Goal: Task Accomplishment & Management: Manage account settings

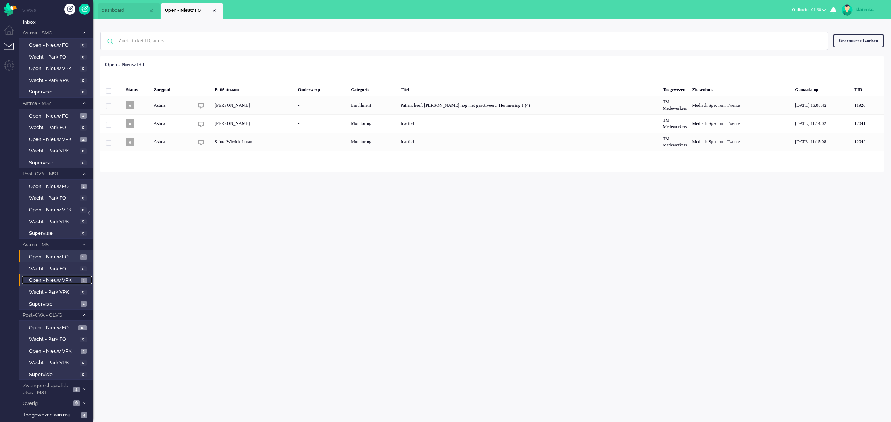
click at [42, 278] on span "Open - Nieuw VPK" at bounding box center [54, 280] width 50 height 7
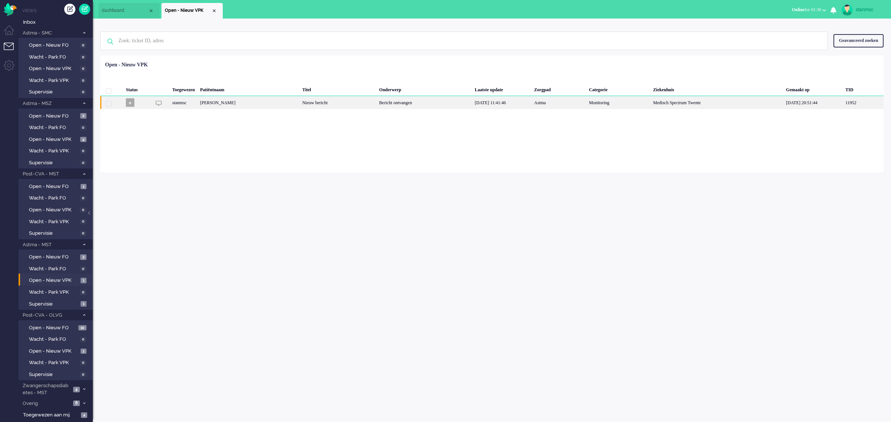
click at [298, 104] on div "[PERSON_NAME]" at bounding box center [249, 102] width 102 height 13
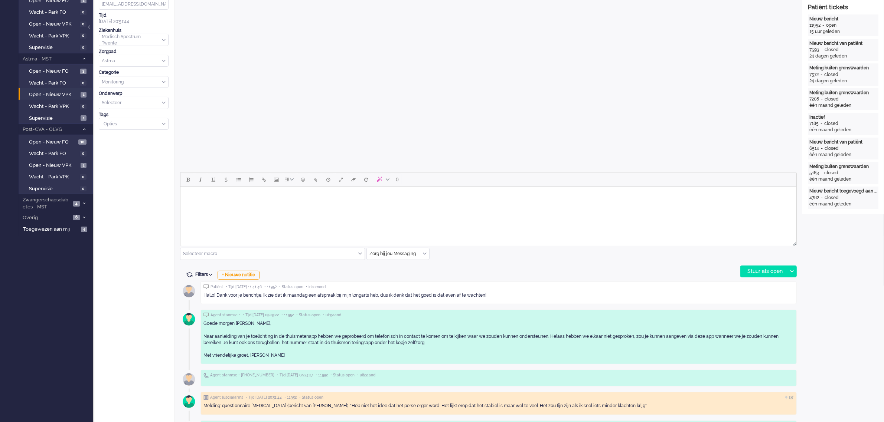
scroll to position [186, 0]
click at [270, 206] on html at bounding box center [488, 196] width 616 height 19
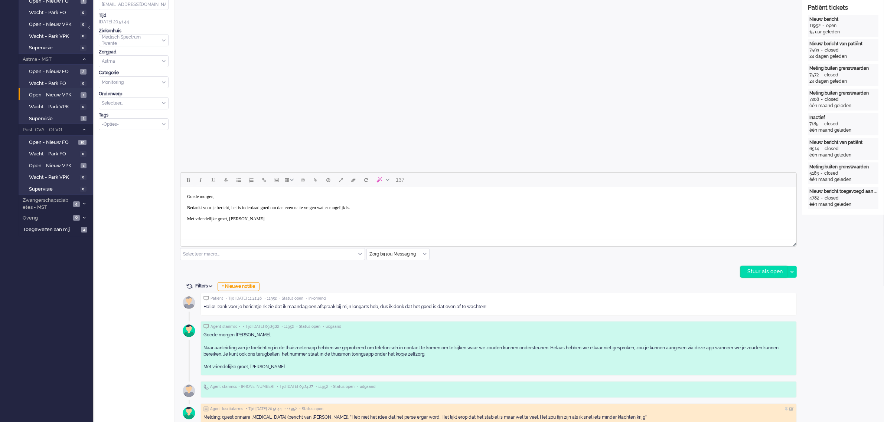
click at [754, 272] on div "Stuur als open" at bounding box center [764, 272] width 46 height 11
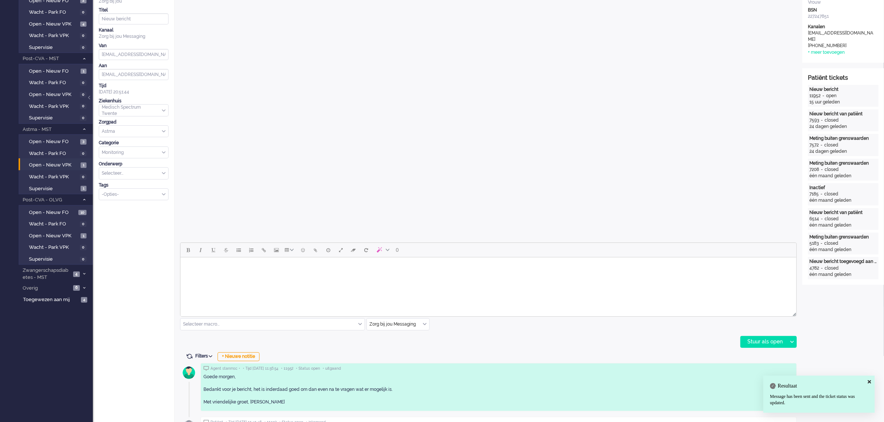
scroll to position [0, 0]
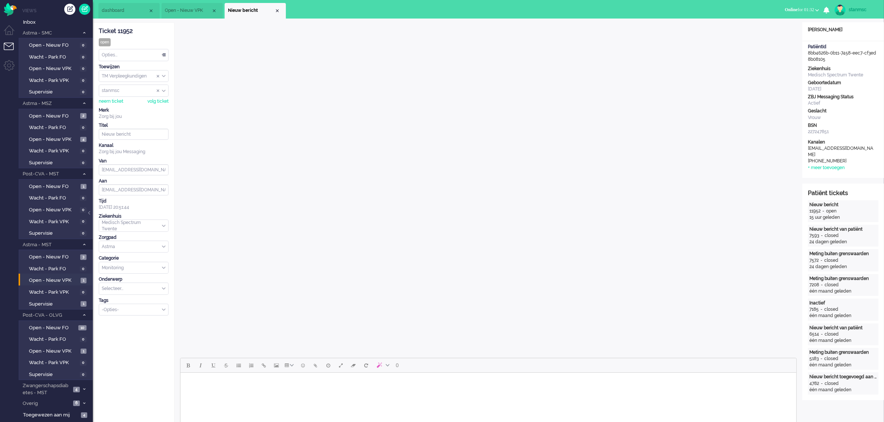
click at [120, 53] on div "Opties..." at bounding box center [133, 55] width 69 height 12
click at [121, 107] on span "Opgelost" at bounding box center [111, 108] width 19 height 6
click at [278, 10] on div "Close tab" at bounding box center [277, 11] width 6 height 6
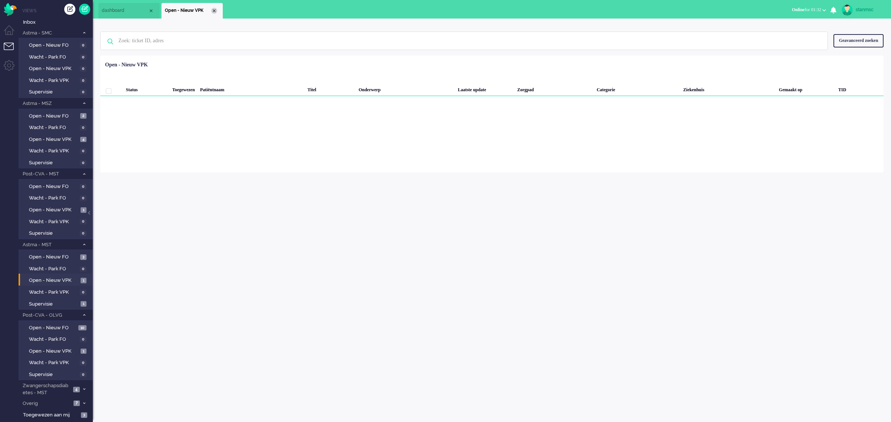
click at [212, 9] on div "Close tab" at bounding box center [214, 11] width 6 height 6
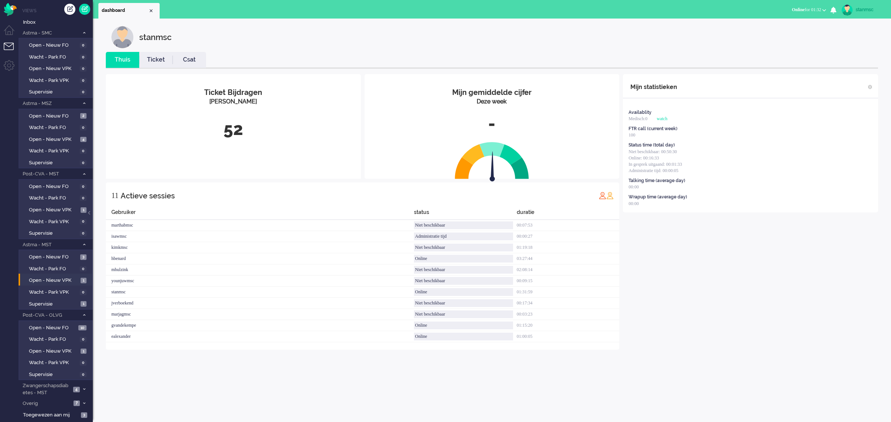
click at [154, 58] on link "Ticket" at bounding box center [155, 60] width 33 height 9
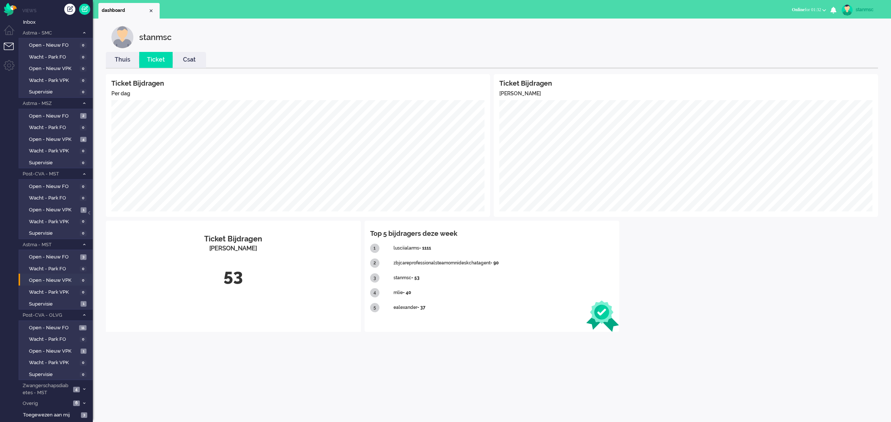
click at [123, 55] on li "Thuis" at bounding box center [122, 60] width 33 height 16
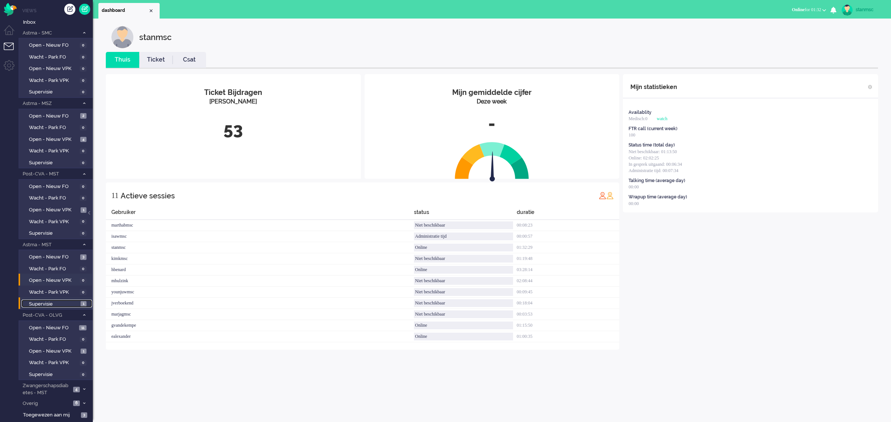
click at [55, 301] on span "Supervisie" at bounding box center [54, 304] width 50 height 7
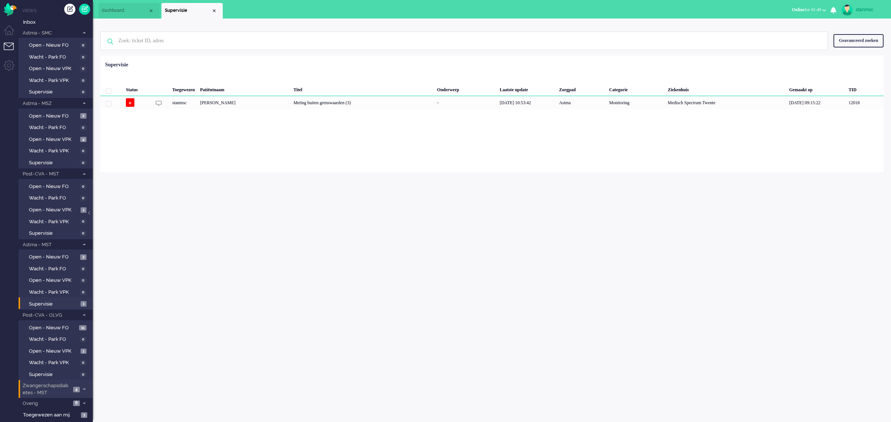
click at [49, 385] on span "Zwangerschapsdiabetes - MST" at bounding box center [46, 390] width 49 height 14
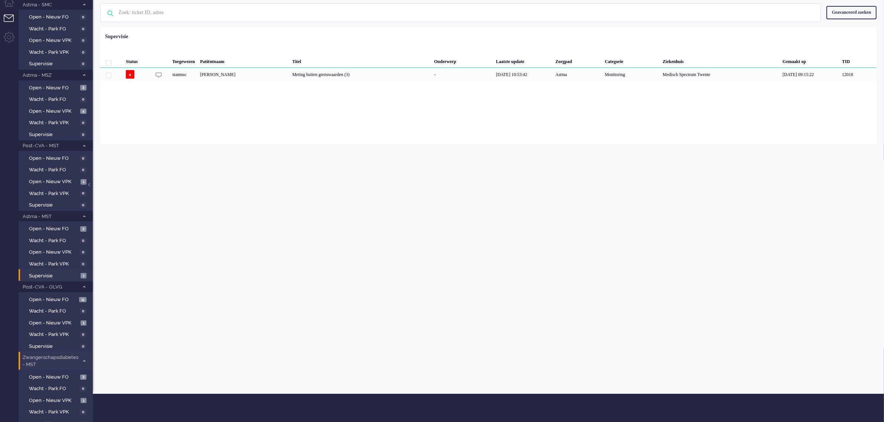
scroll to position [54, 0]
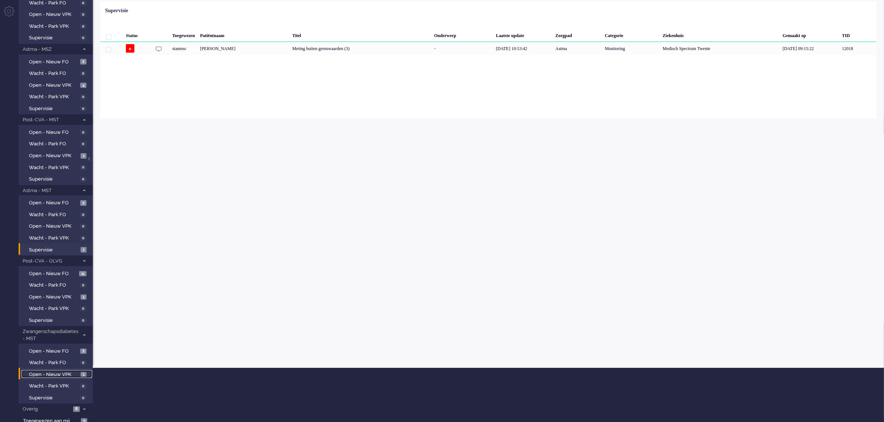
click at [58, 373] on span "Open - Nieuw VPK" at bounding box center [54, 375] width 50 height 7
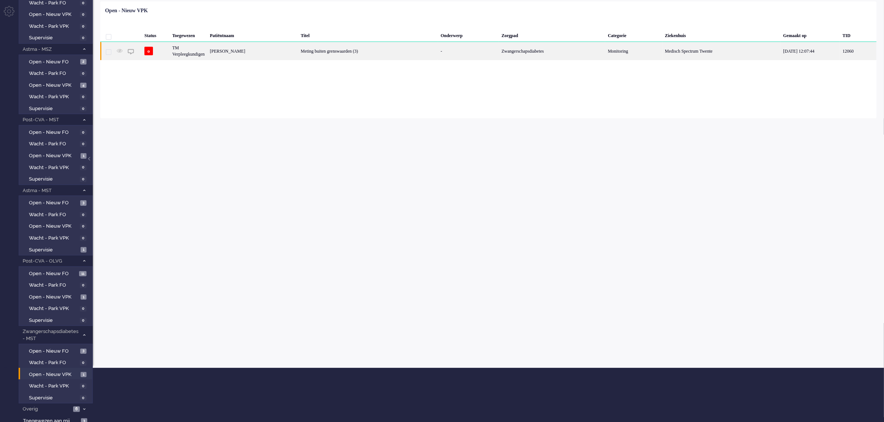
click at [267, 53] on div "[PERSON_NAME]" at bounding box center [252, 51] width 91 height 18
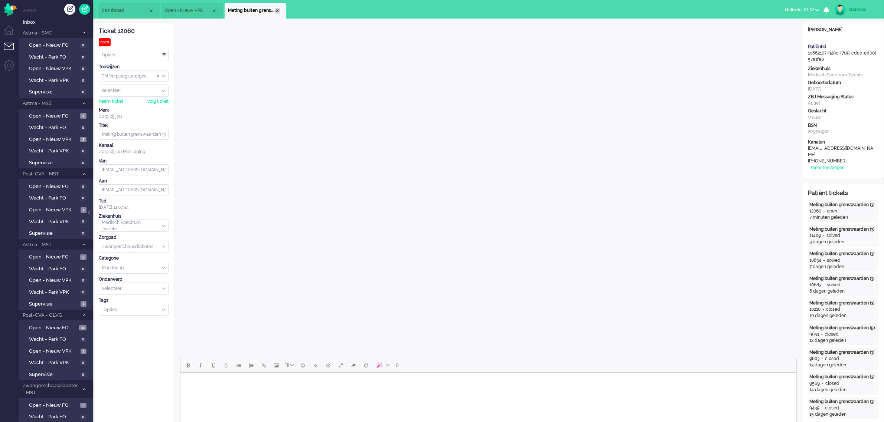
click at [276, 12] on div "Close tab" at bounding box center [277, 11] width 6 height 6
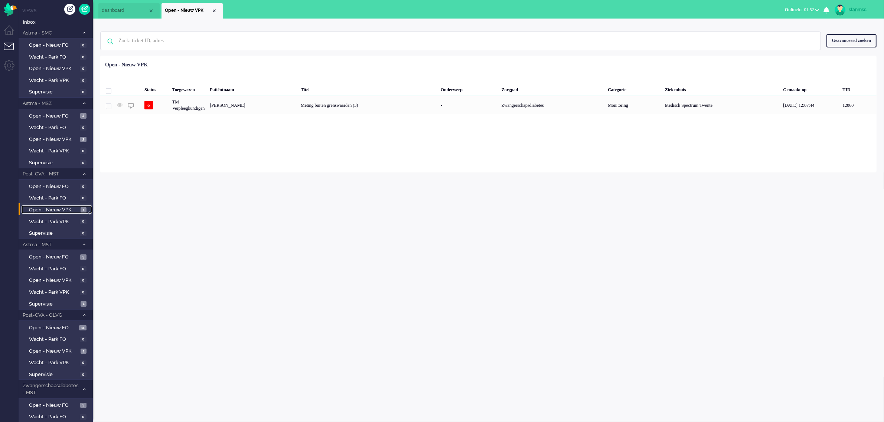
click at [53, 207] on span "Open - Nieuw VPK" at bounding box center [54, 210] width 50 height 7
click at [289, 101] on div "[PERSON_NAME]" at bounding box center [244, 102] width 92 height 13
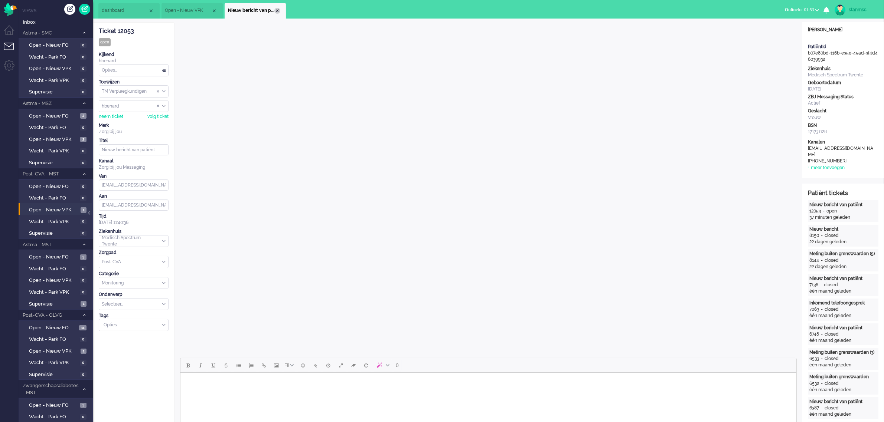
click at [276, 11] on div "Close tab" at bounding box center [277, 11] width 6 height 6
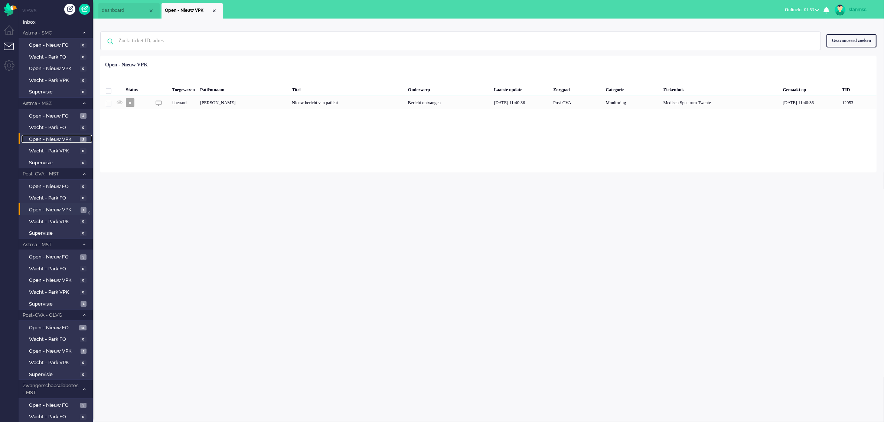
click at [48, 136] on span "Open - Nieuw VPK" at bounding box center [53, 139] width 49 height 7
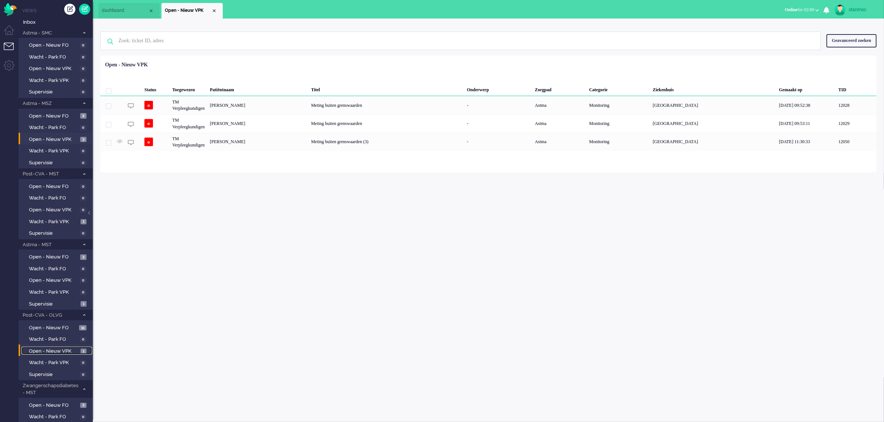
click at [60, 348] on span "Open - Nieuw VPK" at bounding box center [54, 351] width 50 height 7
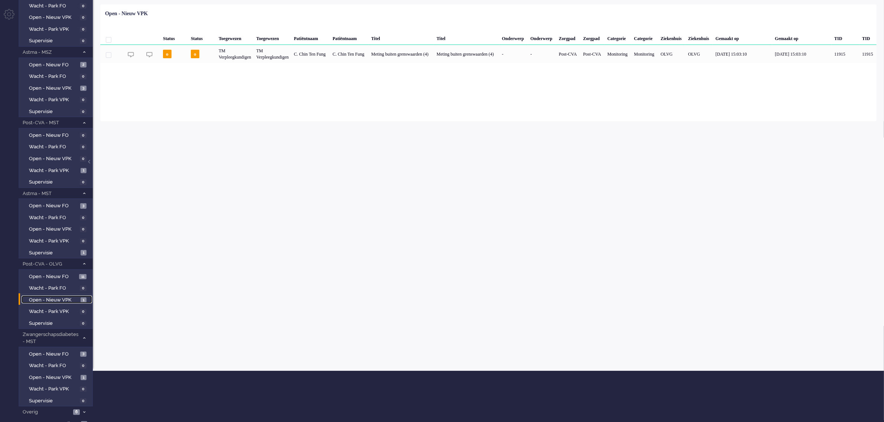
scroll to position [54, 0]
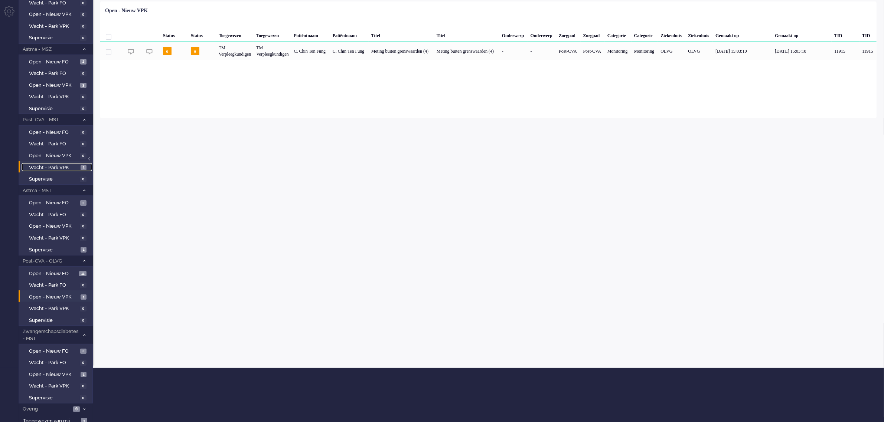
click at [62, 166] on span "Wacht - Park VPK" at bounding box center [54, 167] width 50 height 7
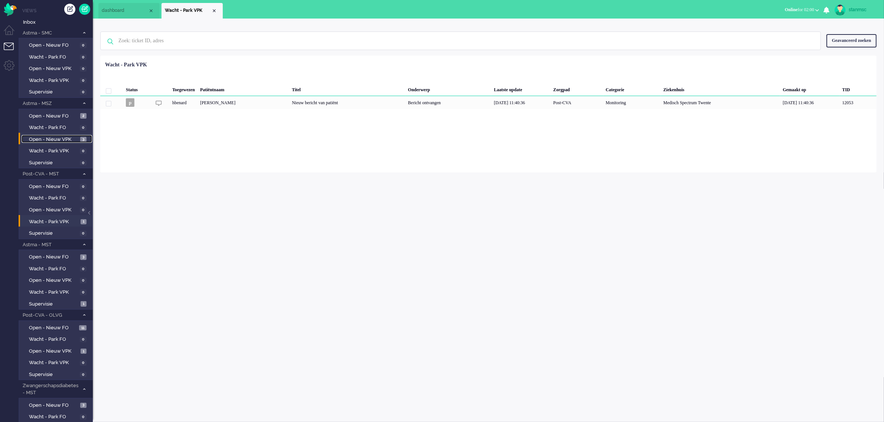
click at [57, 137] on span "Open - Nieuw VPK" at bounding box center [53, 139] width 49 height 7
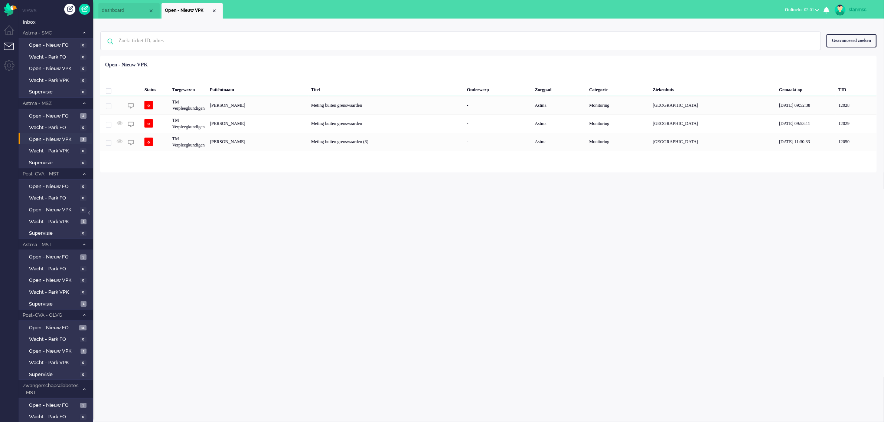
click at [806, 11] on span "Online for 02:01" at bounding box center [799, 9] width 29 height 5
click at [781, 23] on label "Niet beschikbaar" at bounding box center [788, 25] width 59 height 6
